Goal: Communication & Community: Answer question/provide support

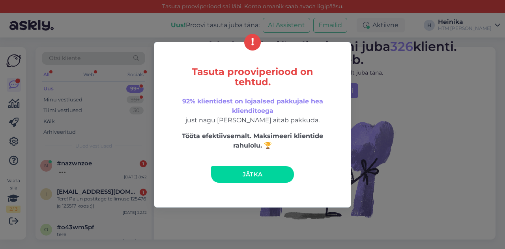
click at [243, 175] on span "Jätka" at bounding box center [253, 173] width 20 height 7
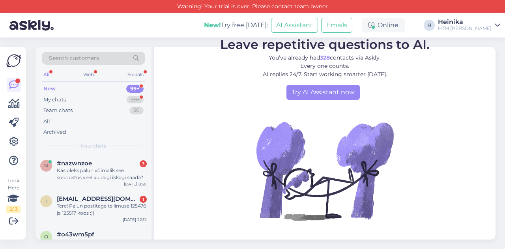
click at [107, 197] on span "[EMAIL_ADDRESS][DOMAIN_NAME]" at bounding box center [98, 198] width 82 height 7
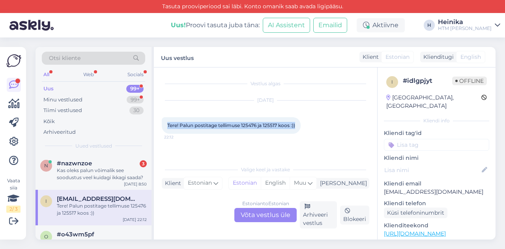
drag, startPoint x: 297, startPoint y: 126, endPoint x: 165, endPoint y: 123, distance: 131.4
click at [165, 123] on div "Tere! Palun postitage tellimuse 125476 ja 125517 koos :)) 22:12" at bounding box center [231, 125] width 139 height 17
copy span "Tere! Palun postitage tellimuse 125476 ja 125517 koos :))"
click at [285, 216] on div "Estonian to Estonian Võta vestlus üle" at bounding box center [265, 215] width 62 height 14
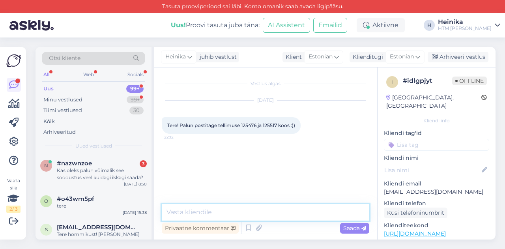
click at [238, 215] on textarea at bounding box center [266, 212] width 208 height 17
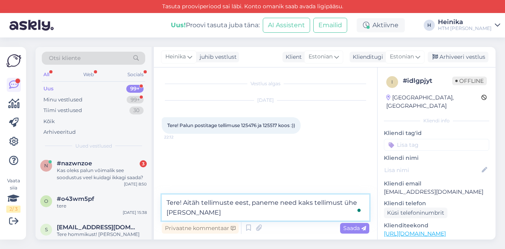
click at [253, 202] on textarea "Tere! Aitäh tellimuste eest, paneme need kaks tellimust ühe [PERSON_NAME]" at bounding box center [266, 208] width 208 height 26
drag, startPoint x: 301, startPoint y: 200, endPoint x: 316, endPoint y: 201, distance: 15.0
click at [316, 201] on textarea "Tere! Aitäh tellimuste ja info eest, paneme need kaks tellimust ühe [PERSON_NAM…" at bounding box center [266, 208] width 208 height 26
click at [245, 210] on textarea "Tere! Aitäh tellimuste ja info eest, paneme sinu kaks tellimust ühe [PERSON_NAM…" at bounding box center [266, 208] width 208 height 26
click at [219, 212] on textarea "Tere! Aitäh tellimuste ja info eest, paneme sinu kaks tellimust ühe [PERSON_NAM…" at bounding box center [266, 208] width 208 height 26
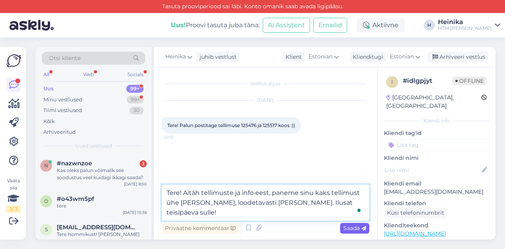
type textarea "Tere! Aitäh tellimuste ja info eest, paneme sinu kaks tellimust ühe [PERSON_NAM…"
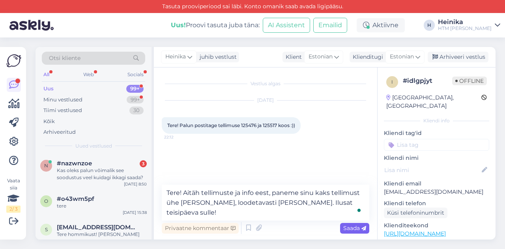
click at [349, 228] on span "Saada" at bounding box center [354, 227] width 23 height 7
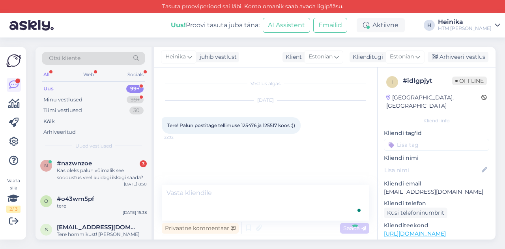
scroll to position [10, 0]
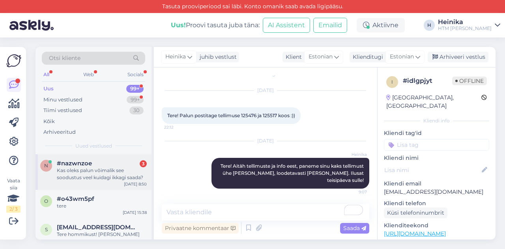
click at [83, 164] on span "#nazwnzoe" at bounding box center [74, 163] width 35 height 7
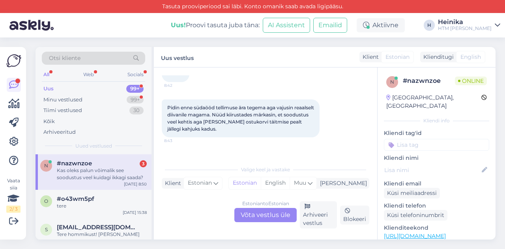
scroll to position [84, 0]
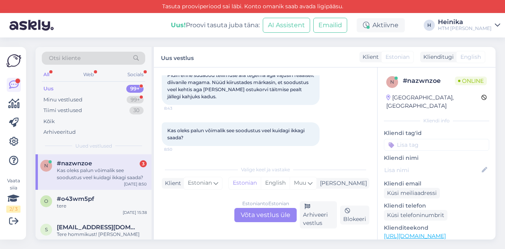
click at [281, 213] on div "Estonian to Estonian Võta vestlus üle" at bounding box center [265, 215] width 62 height 14
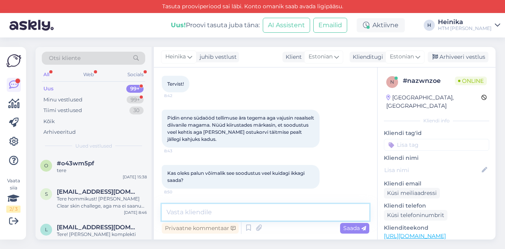
click at [230, 211] on textarea at bounding box center [266, 212] width 208 height 17
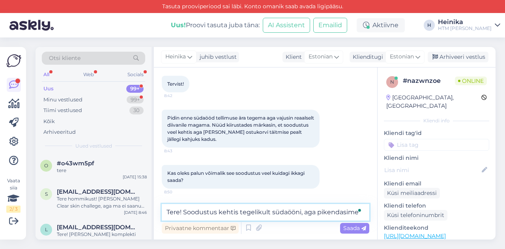
scroll to position [51, 0]
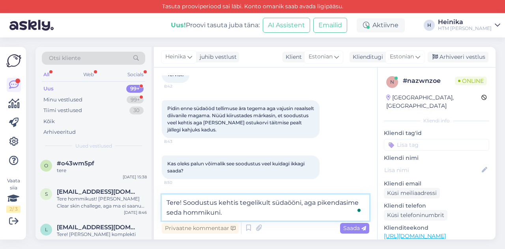
click at [184, 211] on textarea "Tere! Soodustus kehtis tegelikult südaööni, aga pikendasime seda hommikuni." at bounding box center [266, 208] width 208 height 26
click at [260, 212] on textarea "Tere! Soodustus kehtis tegelikult südaööni, aga pikendasime seda veel hommikuni." at bounding box center [266, 208] width 208 height 26
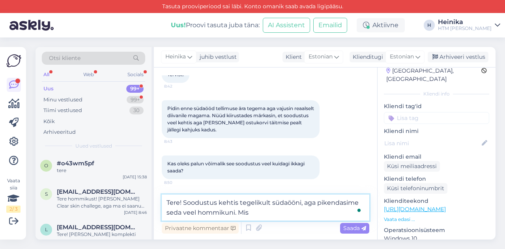
scroll to position [39, 0]
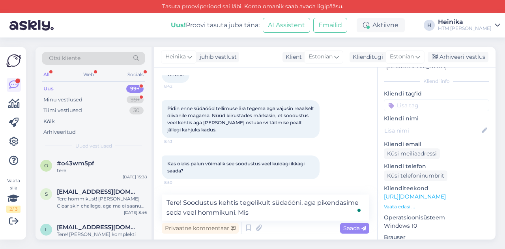
click at [407, 203] on p "Vaata edasi ..." at bounding box center [436, 206] width 105 height 7
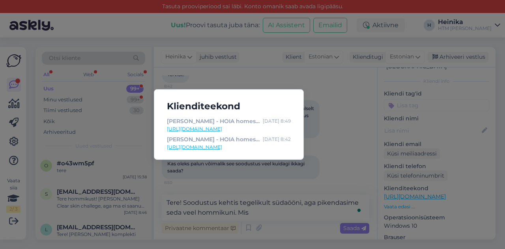
click at [347, 153] on div "Klienditeekond [PERSON_NAME] - HOIA homespa [DATE] 8:49 [URL][DOMAIN_NAME] [PER…" at bounding box center [252, 124] width 505 height 249
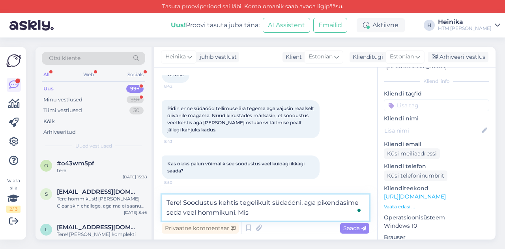
click at [275, 213] on textarea "Tere! Soodustus kehtis tegelikult südaööni, aga pikendasime seda veel hommikuni…" at bounding box center [266, 208] width 208 height 26
drag, startPoint x: 239, startPoint y: 213, endPoint x: 257, endPoint y: 215, distance: 18.6
click at [257, 215] on textarea "Tere! Soodustus kehtis tegelikult südaööni, aga pikendasime seda veel hommikuni…" at bounding box center [266, 208] width 208 height 26
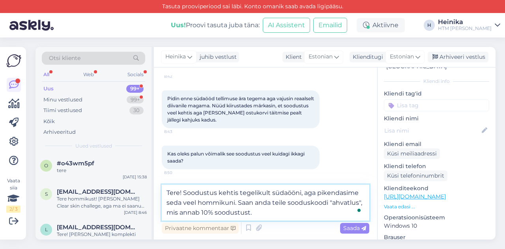
click at [184, 192] on textarea "Tere! Soodustus kehtis tegelikult südaööni, aga pikendasime seda veel hommikuni…" at bounding box center [266, 203] width 208 height 36
click at [281, 202] on textarea "Tere! Aitäh kirja eest. Soodustus kehtis tegelikult südaööni, aga pikendasime s…" at bounding box center [266, 203] width 208 height 36
drag, startPoint x: 266, startPoint y: 194, endPoint x: 234, endPoint y: 193, distance: 32.8
click at [234, 193] on textarea "Tere! Aitäh kirja eest. Soodustus kehtis tegelikult südaööni, aga pikendasime s…" at bounding box center [266, 203] width 208 height 36
click at [289, 202] on textarea "Tere! Aitäh kirja eest. Soodustus kehtis tegelikult südaööni, aga pikendasime s…" at bounding box center [266, 203] width 208 height 36
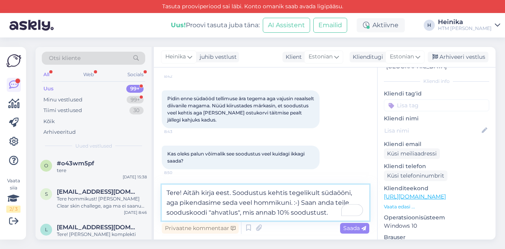
click at [234, 192] on textarea "Tere! Aitäh kirja eest. Soodustus kehtis tegelikult südaööni, aga pikendasime s…" at bounding box center [266, 203] width 208 height 36
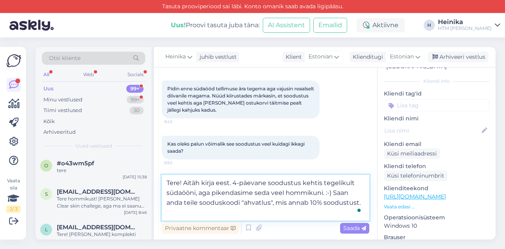
click at [301, 182] on textarea "Tere! Aitäh kirja eest. 4-päevane soodustus kehtis tegelikult südaööni, aga pik…" at bounding box center [266, 198] width 208 height 46
click at [234, 183] on textarea "Tere! Aitäh kirja eest. 4-päevane soodustukampaania kehtis tegelikult südaööni,…" at bounding box center [266, 198] width 208 height 46
click at [307, 183] on textarea "Tere! Aitäh kirja eest. Meie 4-päevane soodustukampaania kehtis tegelikult süda…" at bounding box center [266, 198] width 208 height 46
click at [285, 182] on textarea "Tere! Aitäh kirja eest. Meie 4-päevane sooduskampaania kehtis tegelikult südaöö…" at bounding box center [266, 198] width 208 height 46
click at [258, 183] on textarea "Tere! Aitäh kirja eest. Meie 4-päevane sooduskampaania kehtis tegelikult südaöö…" at bounding box center [266, 198] width 208 height 46
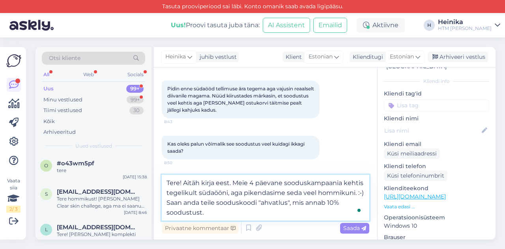
click at [356, 192] on textarea "Tere! Aitäh kirja eest. Meie 4 päevane sooduskampaania kehtis tegelikult südaöö…" at bounding box center [266, 198] width 208 height 46
click at [276, 203] on textarea "Tere! Aitäh kirja eest. Meie 4 päevane sooduskampaania kehtis tegelikult südaöö…" at bounding box center [266, 198] width 208 height 46
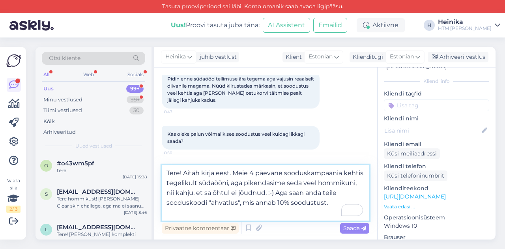
click at [306, 194] on textarea "Tere! Aitäh kirja eest. Meie 4 päevane sooduskampaania kehtis tegelikult südaöö…" at bounding box center [266, 193] width 208 height 56
drag, startPoint x: 182, startPoint y: 203, endPoint x: 167, endPoint y: 203, distance: 15.4
click at [167, 203] on textarea "Tere! Aitäh kirja eest. Meie 4 päevane sooduskampaania kehtis tegelikult südaöö…" at bounding box center [266, 193] width 208 height 56
click at [347, 202] on textarea "Tere! Aitäh kirja eest. Meie 4 päevane sooduskampaania kehtis tegelikult südaöö…" at bounding box center [266, 193] width 208 height 56
drag, startPoint x: 276, startPoint y: 193, endPoint x: 349, endPoint y: 206, distance: 74.2
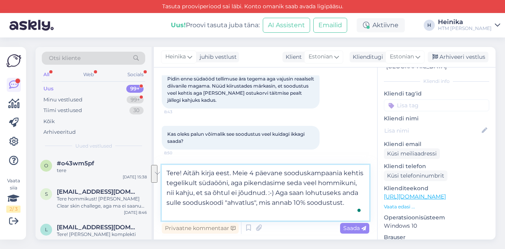
click at [349, 206] on textarea "Tere! Aitäh kirja eest. Meie 4 päevane sooduskampaania kehtis tegelikult südaöö…" at bounding box center [266, 193] width 208 height 56
click at [355, 183] on textarea "Tere! Aitäh kirja eest. Meie 4 päevane sooduskampaania kehtis tegelikult südaöö…" at bounding box center [266, 193] width 208 height 56
click at [302, 183] on textarea "Tere! Aitäh kirja eest. Meie 4 päevane sooduskampaania kehtis tegelikult südaöö…" at bounding box center [266, 193] width 208 height 56
click at [165, 192] on textarea "Tere! Aitäh kirja eest. Meie 4 päevane sooduskampaania kehtis tegelikult südaöö…" at bounding box center [266, 193] width 208 height 56
click at [278, 194] on textarea "Tere! Aitäh kirja eest. Meie 4 päevane sooduskampaania kehtis tegelikult südaöö…" at bounding box center [266, 193] width 208 height 56
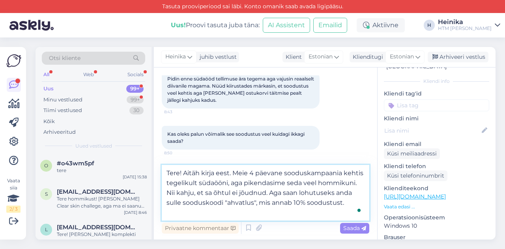
click at [294, 203] on textarea "Tere! Aitäh kirja eest. Meie 4 päevane sooduskampaania kehtis tegelikult südaöö…" at bounding box center [266, 193] width 208 height 56
click at [254, 215] on textarea "Tere! Aitäh kirja eest. Meie 4 päevane sooduskampaania kehtis tegelikult südaöö…" at bounding box center [266, 193] width 208 height 56
click at [197, 213] on textarea "Tere! Aitäh kirja eest. Meie 4 päevane sooduskampaania kehtis tegelikult südaöö…" at bounding box center [266, 193] width 208 height 56
click at [273, 211] on textarea "Tere! Aitäh kirja eest. Meie 4 päevane sooduskampaania kehtis tegelikult südaöö…" at bounding box center [266, 193] width 208 height 56
click at [266, 191] on textarea "Tere! Aitäh kirja eest. Meie 4 päevane sooduskampaania kehtis tegelikult südaöö…" at bounding box center [266, 193] width 208 height 56
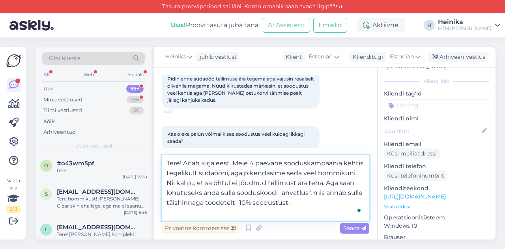
scroll to position [84, 0]
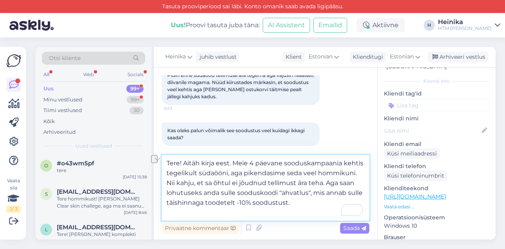
drag, startPoint x: 205, startPoint y: 193, endPoint x: 235, endPoint y: 195, distance: 30.0
click at [235, 195] on textarea "Tere! Aitäh kirja eest. Meie 4 päevane sooduskampaania kehtis tegelikult südaöö…" at bounding box center [266, 187] width 208 height 65
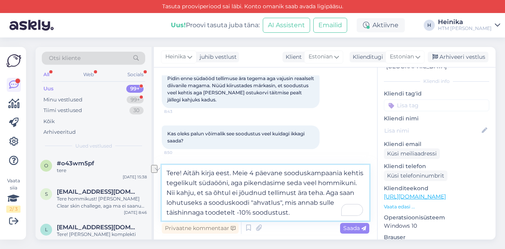
scroll to position [80, 0]
drag, startPoint x: 339, startPoint y: 191, endPoint x: 357, endPoint y: 193, distance: 18.2
click at [357, 193] on textarea "Tere! Aitäh kirja eest. Meie 4 päevane sooduskampaania kehtis tegelikult südaöö…" at bounding box center [266, 193] width 208 height 56
drag, startPoint x: 339, startPoint y: 202, endPoint x: 296, endPoint y: 202, distance: 42.2
click at [296, 202] on textarea "Tere! Aitäh kirja eest. Meie 4 päevane sooduskampaania kehtis tegelikult südaöö…" at bounding box center [266, 193] width 208 height 56
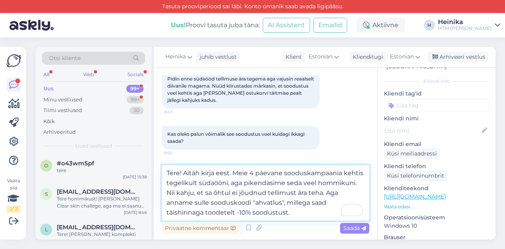
click at [302, 212] on textarea "Tere! Aitäh kirja eest. Meie 4 päevane sooduskampaania kehtis tegelikult südaöö…" at bounding box center [266, 193] width 208 height 56
click at [361, 184] on textarea "Tere! Aitäh kirja eest. Meie 4 päevane sooduskampaania kehtis tegelikult südaöö…" at bounding box center [266, 193] width 208 height 56
click at [316, 214] on textarea "Tere! Aitäh kirja eest. Meie 4 päevane sooduskampaania kehtis tegelikult südaöö…" at bounding box center [266, 193] width 208 height 56
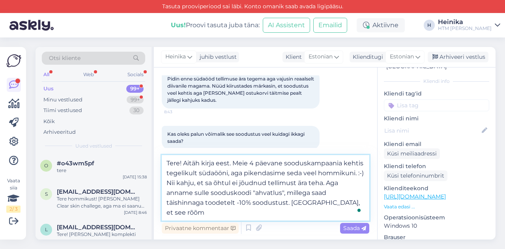
scroll to position [84, 0]
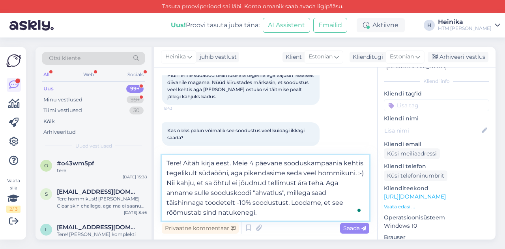
drag, startPoint x: 256, startPoint y: 193, endPoint x: 282, endPoint y: 195, distance: 26.1
click at [282, 195] on textarea "Tere! Aitäh kirja eest. Meie 4 päevane sooduskampaania kehtis tegelikult südaöö…" at bounding box center [266, 187] width 208 height 65
drag, startPoint x: 304, startPoint y: 191, endPoint x: 256, endPoint y: 191, distance: 47.4
click at [256, 191] on textarea "Tere! Aitäh kirja eest. Meie 4 päevane sooduskampaania kehtis tegelikult südaöö…" at bounding box center [266, 187] width 208 height 65
click at [269, 215] on textarea "Tere! Aitäh kirja eest. Meie 4 päevane sooduskampaania kehtis tegelikult südaöö…" at bounding box center [266, 187] width 208 height 65
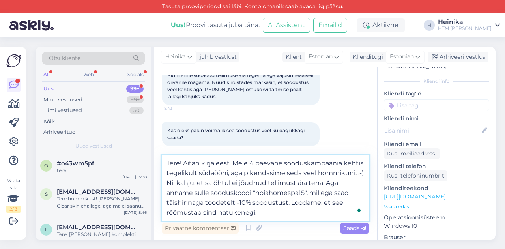
drag, startPoint x: 256, startPoint y: 213, endPoint x: 215, endPoint y: 211, distance: 41.8
click at [215, 211] on textarea "Tere! Aitäh kirja eest. Meie 4 päevane sooduskampaania kehtis tegelikult südaöö…" at bounding box center [266, 187] width 208 height 65
click at [242, 203] on textarea "Tere! Aitäh kirja eest. Meie 4 päevane sooduskampaania kehtis tegelikult südaöö…" at bounding box center [266, 187] width 208 height 65
drag, startPoint x: 265, startPoint y: 214, endPoint x: 215, endPoint y: 215, distance: 49.7
click at [215, 215] on textarea "Tere! Aitäh kirja eest. Meie 4 päevane sooduskampaania kehtis tegelikult südaöö…" at bounding box center [266, 187] width 208 height 65
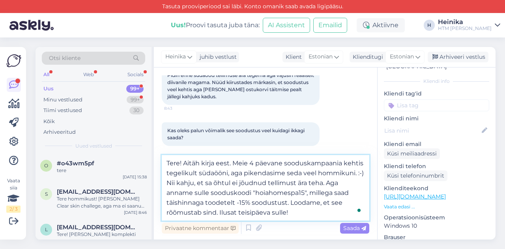
click at [184, 161] on textarea "Tere! Aitäh kirja eest. Meie 4 päevane sooduskampaania kehtis tegelikult südaöö…" at bounding box center [266, 187] width 208 height 65
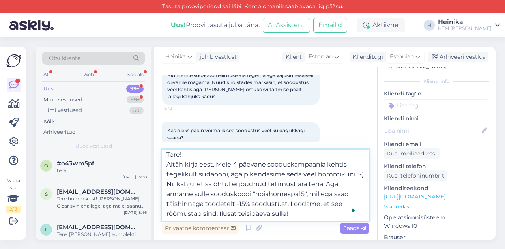
scroll to position [4, 0]
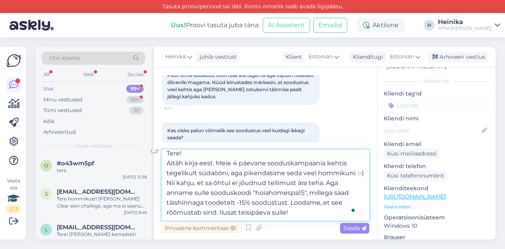
drag, startPoint x: 333, startPoint y: 181, endPoint x: 175, endPoint y: 178, distance: 157.8
click at [175, 178] on textarea "Tere! Aitäh kirja eest. Meie 4 päevane sooduskampaania kehtis tegelikult südaöö…" at bounding box center [266, 185] width 208 height 71
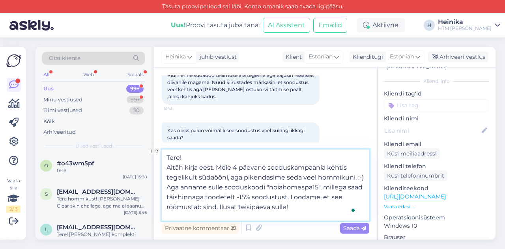
scroll to position [0, 0]
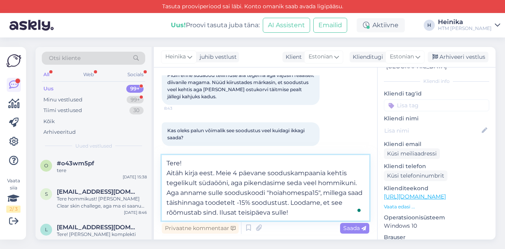
click at [219, 213] on textarea "Tere! Aitäh kirja eest. Meie 4 päevane sooduskampaania kehtis tegelikult südaöö…" at bounding box center [266, 187] width 208 height 65
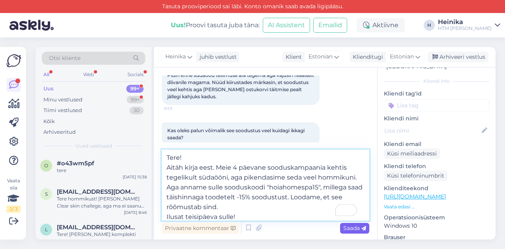
type textarea "Tere! Aitäh kirja eest. Meie 4 päevane sooduskampaania kehtis tegelikult südaöö…"
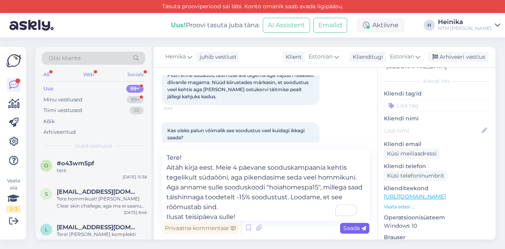
click at [356, 228] on span "Saada" at bounding box center [354, 227] width 23 height 7
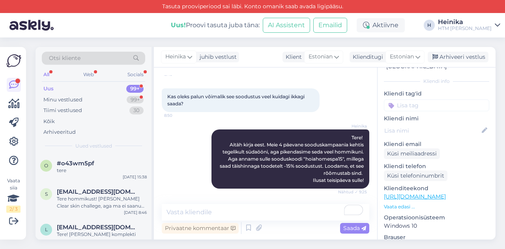
scroll to position [152, 0]
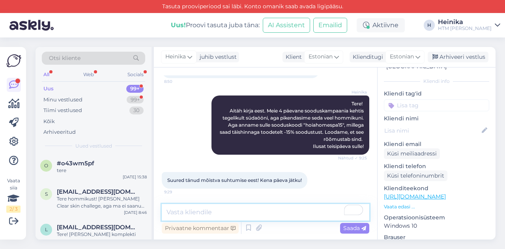
click at [252, 214] on textarea "To enrich screen reader interactions, please activate Accessibility in Grammarl…" at bounding box center [266, 212] width 208 height 17
type textarea "S"
type textarea "Aitäh! [GEOGRAPHIC_DATA]"
drag, startPoint x: 180, startPoint y: 216, endPoint x: 150, endPoint y: 215, distance: 30.4
click at [150, 215] on div "Otsi kliente All Web Socials Uus 99+ Minu vestlused 99+ Tiimi vestlused 30 Kõik…" at bounding box center [266, 143] width 460 height 193
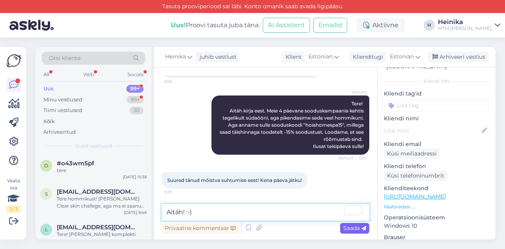
type textarea "Aitäh! :-)"
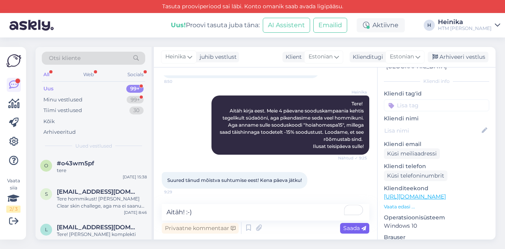
click at [359, 226] on span "Saada" at bounding box center [354, 227] width 23 height 7
